Goal: Find specific page/section: Find specific page/section

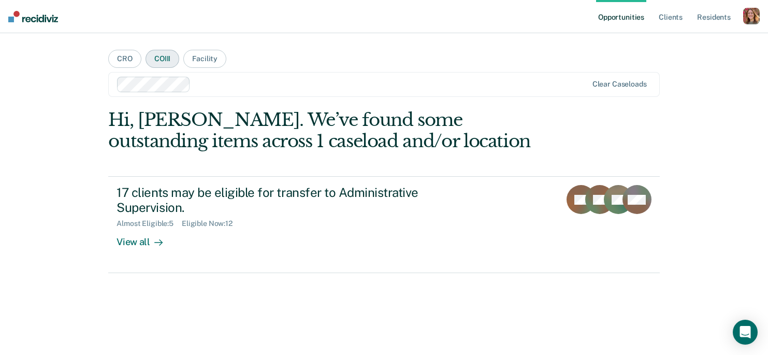
click at [162, 60] on button "COIII" at bounding box center [162, 59] width 34 height 18
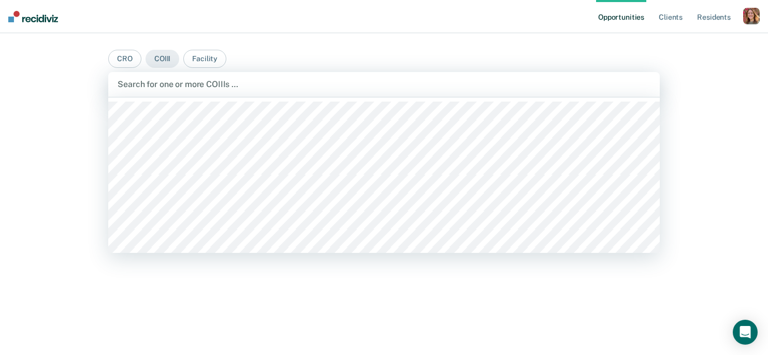
click at [172, 83] on div at bounding box center [384, 84] width 532 height 12
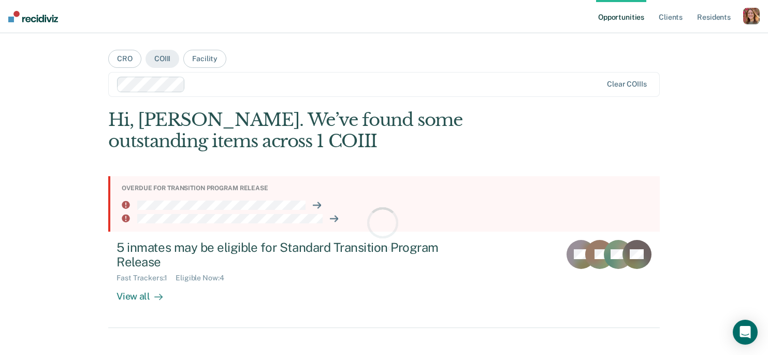
click at [222, 80] on div at bounding box center [395, 84] width 413 height 12
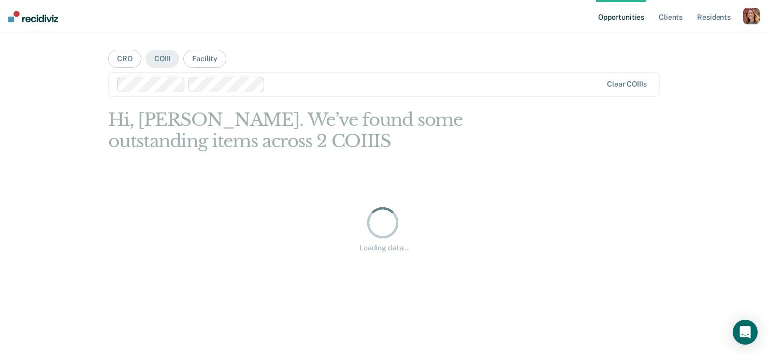
click at [283, 79] on div at bounding box center [435, 84] width 332 height 12
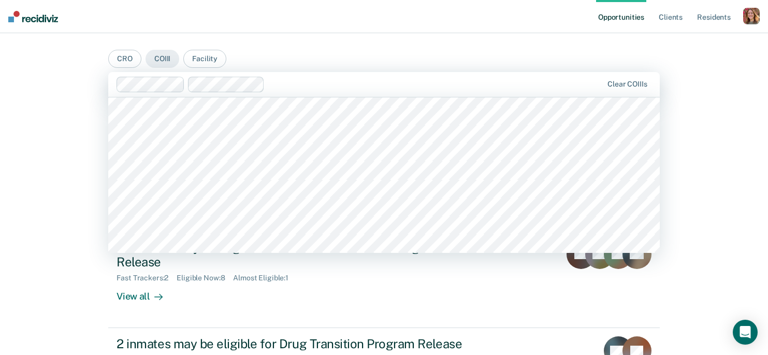
scroll to position [201, 0]
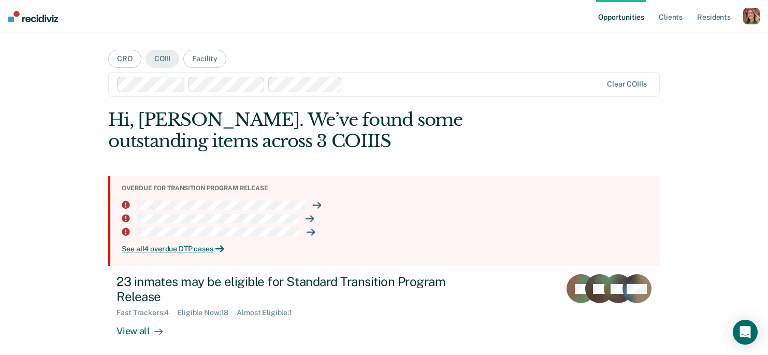
type input "w"
type input ","
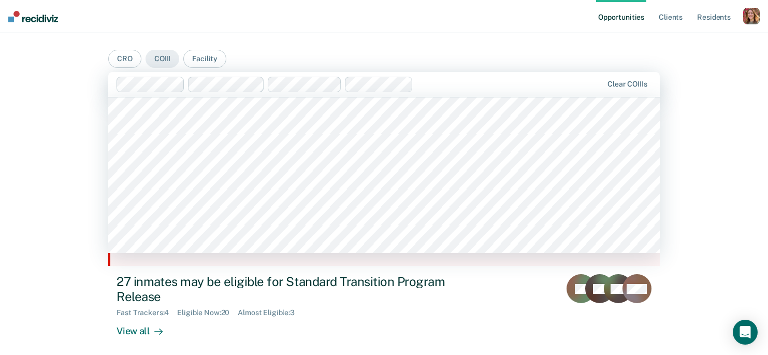
scroll to position [282, 0]
click at [505, 86] on input "text" at bounding box center [504, 84] width 2 height 10
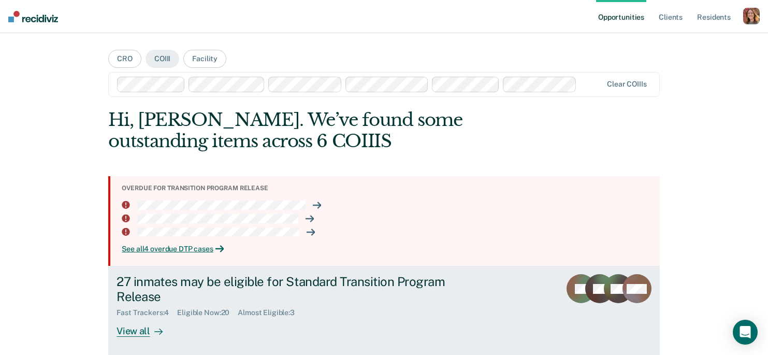
click at [142, 331] on div "View all" at bounding box center [145, 327] width 58 height 20
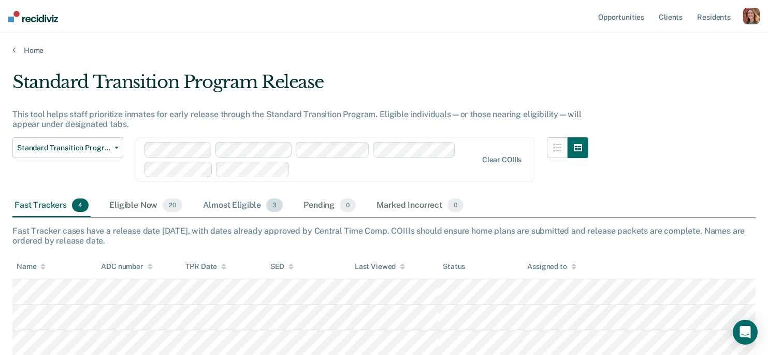
click at [250, 206] on div "Almost Eligible 3" at bounding box center [243, 205] width 84 height 23
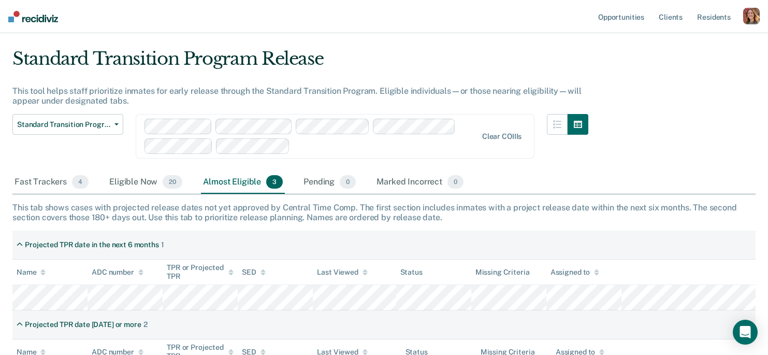
scroll to position [3, 0]
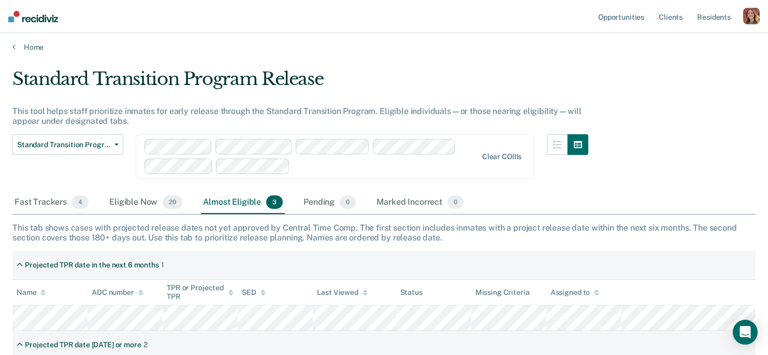
click at [331, 169] on div at bounding box center [385, 166] width 183 height 12
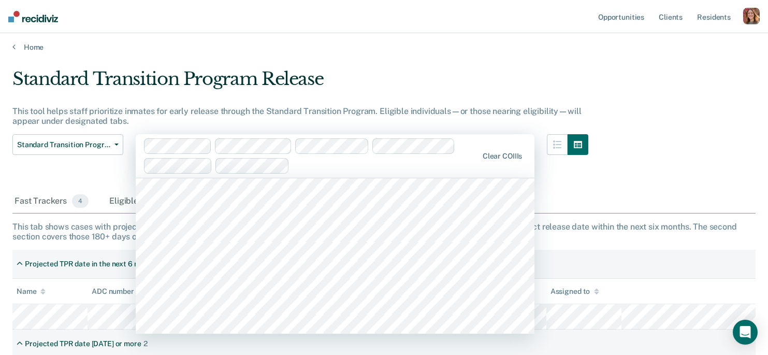
scroll to position [620, 0]
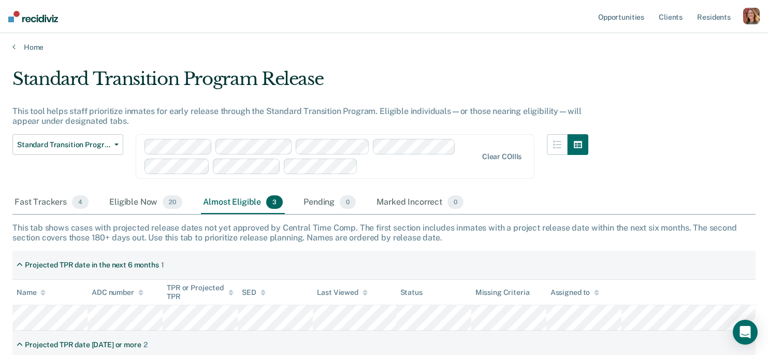
click at [370, 168] on div at bounding box center [419, 166] width 115 height 12
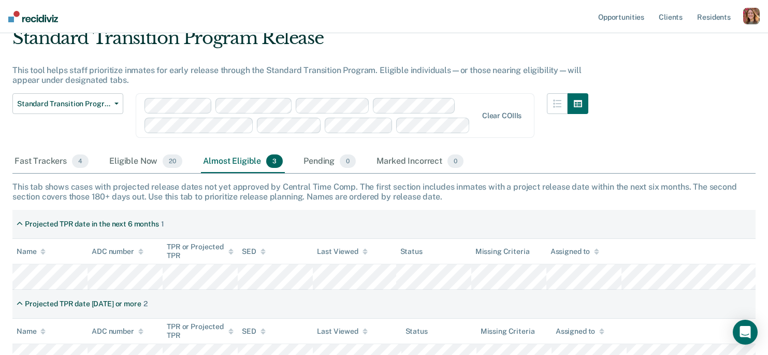
scroll to position [43, 0]
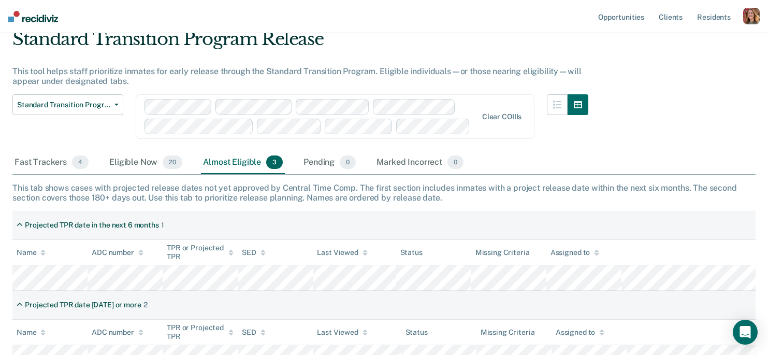
click at [468, 101] on div at bounding box center [310, 116] width 333 height 35
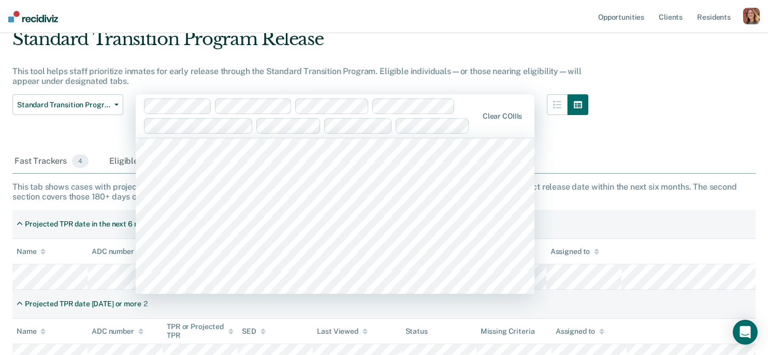
scroll to position [631, 0]
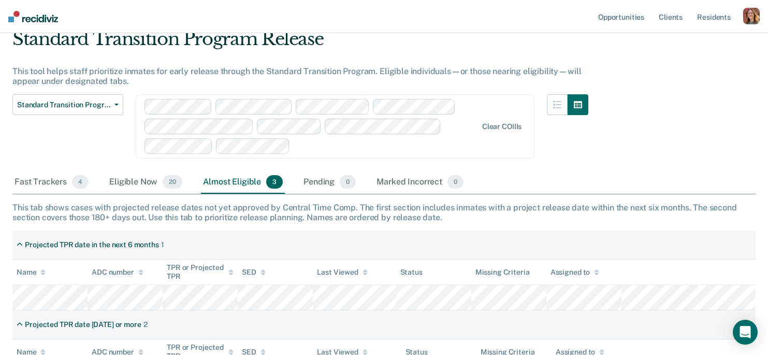
click at [335, 144] on div at bounding box center [385, 146] width 183 height 12
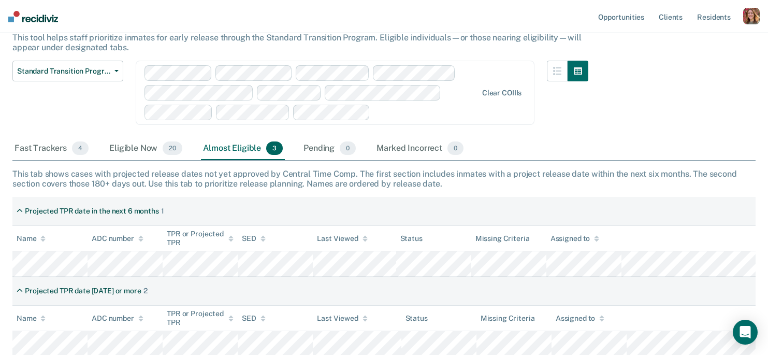
scroll to position [65, 0]
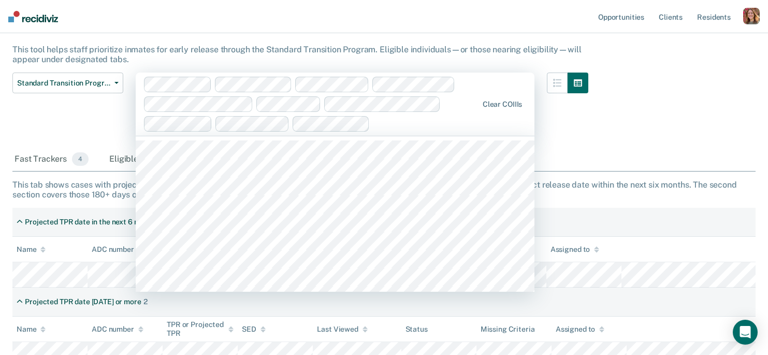
click at [387, 122] on div at bounding box center [425, 124] width 103 height 12
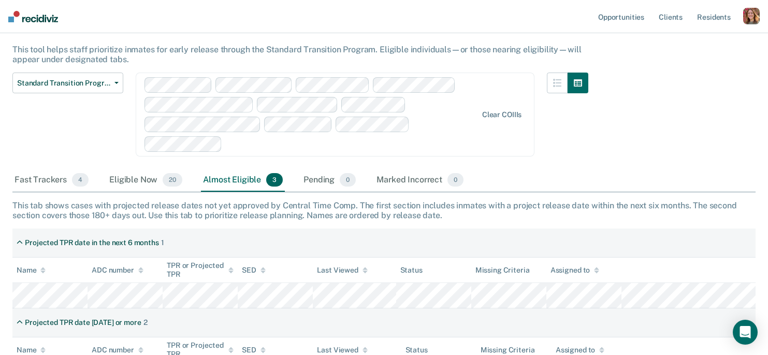
click at [353, 143] on div at bounding box center [351, 144] width 251 height 12
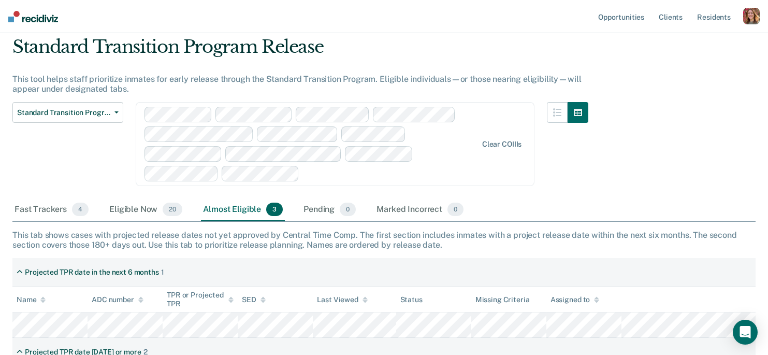
scroll to position [27, 0]
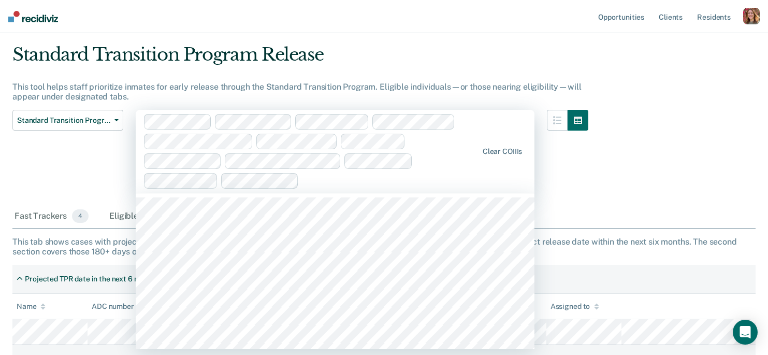
click at [322, 172] on div at bounding box center [311, 151] width 334 height 75
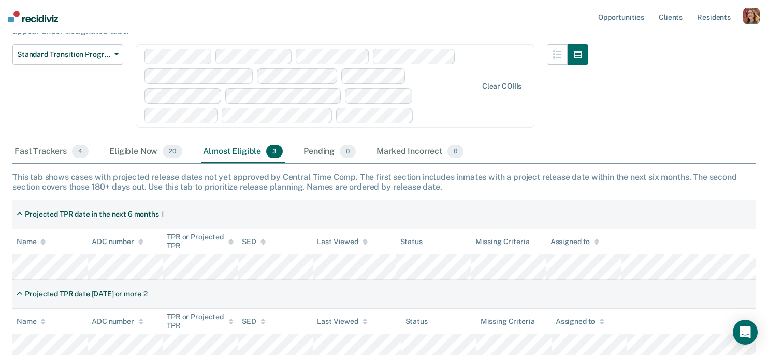
scroll to position [79, 0]
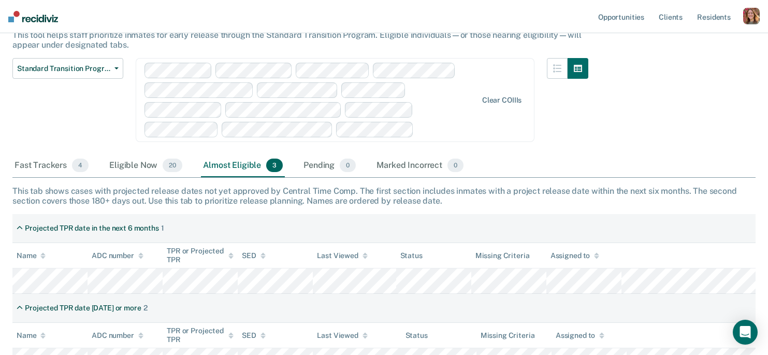
click at [428, 124] on div at bounding box center [447, 129] width 59 height 12
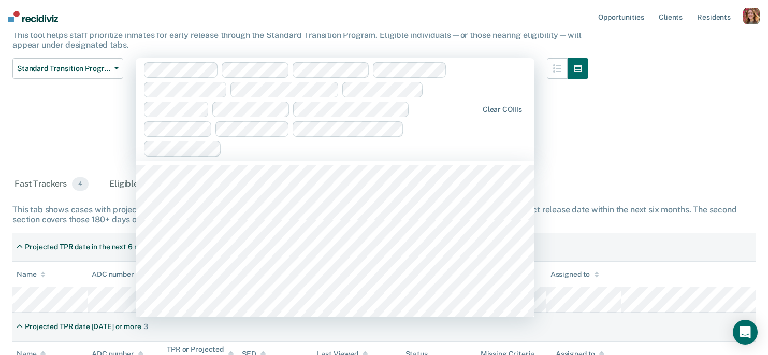
click at [285, 152] on div at bounding box center [352, 148] width 252 height 12
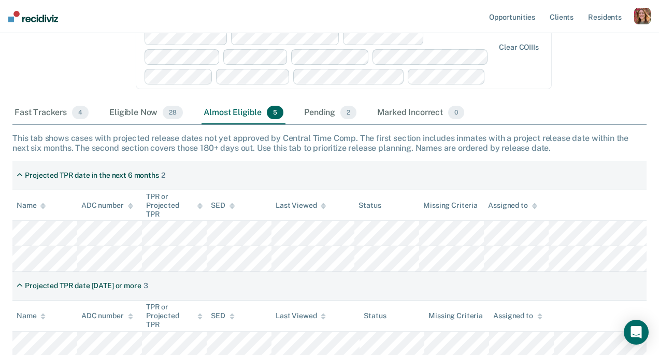
scroll to position [130, 0]
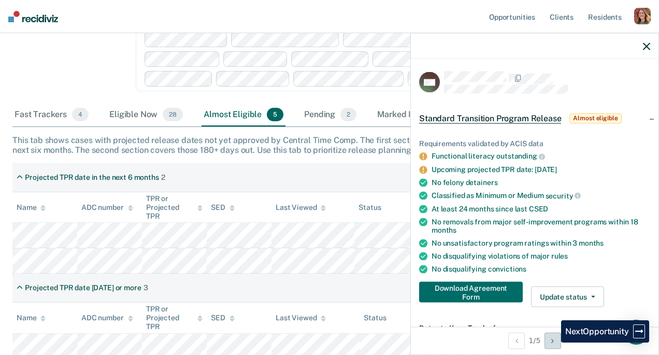
click at [553, 342] on icon "Next Opportunity" at bounding box center [552, 340] width 3 height 7
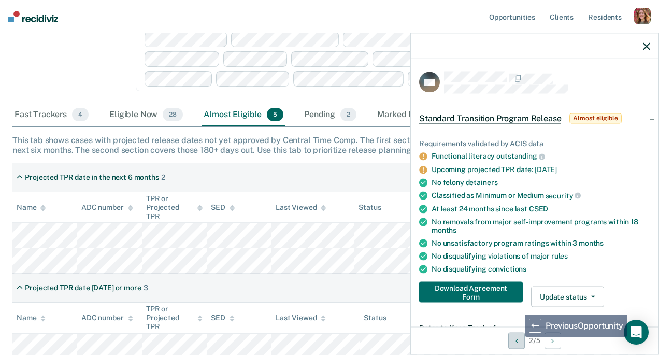
click at [517, 341] on button "Previous Opportunity" at bounding box center [516, 340] width 17 height 17
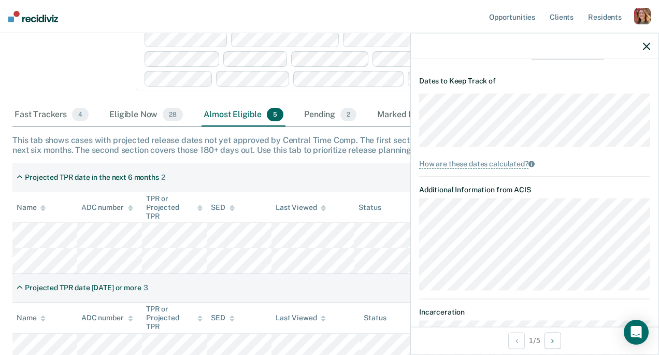
scroll to position [247, 0]
click at [551, 341] on button "Next Opportunity" at bounding box center [552, 340] width 17 height 17
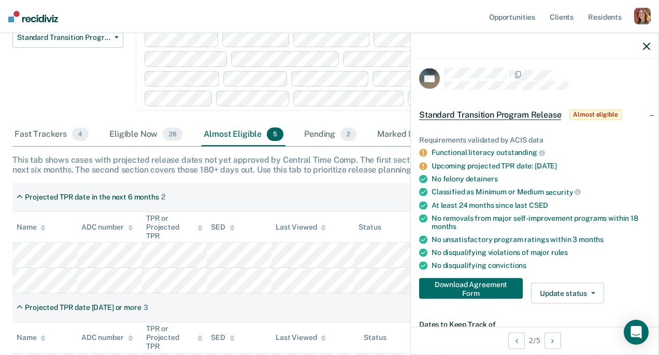
scroll to position [100, 0]
